Goal: Contribute content: Contribute content

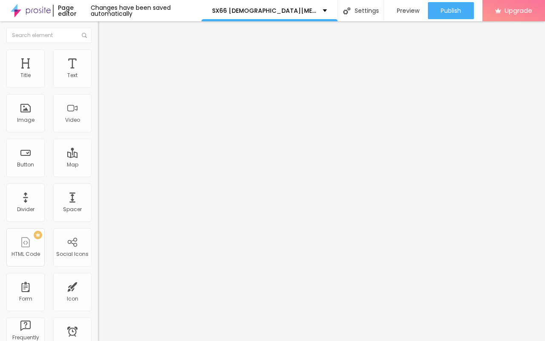
click at [98, 73] on span "Add image" at bounding box center [115, 69] width 35 height 7
click at [104, 33] on img "button" at bounding box center [107, 31] width 7 height 7
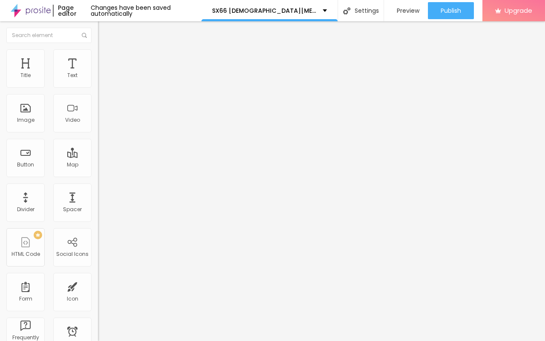
click at [104, 32] on div "Edit Title" at bounding box center [123, 31] width 38 height 7
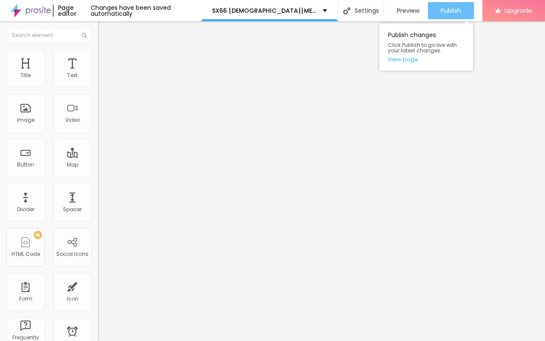
click at [441, 9] on span "Publish" at bounding box center [451, 10] width 20 height 7
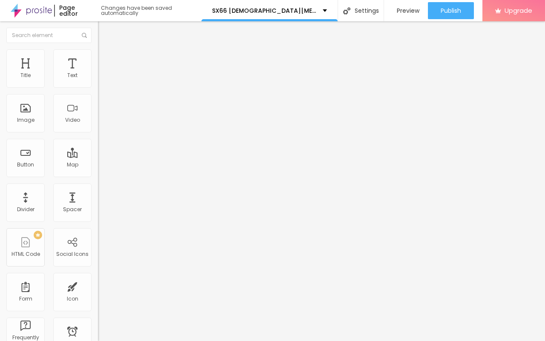
click at [98, 26] on button "Edit Text" at bounding box center [147, 31] width 98 height 20
click at [98, 73] on span "Add image" at bounding box center [115, 69] width 35 height 7
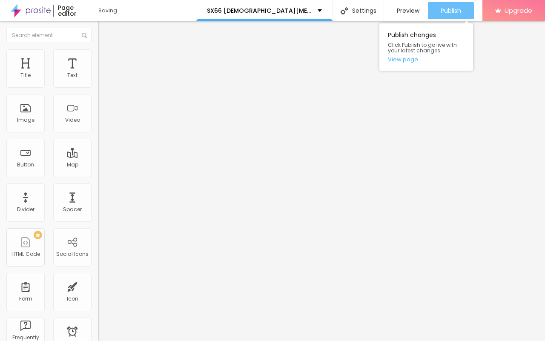
click at [452, 7] on span "Publish" at bounding box center [451, 10] width 20 height 7
